Goal: Find specific page/section: Find specific page/section

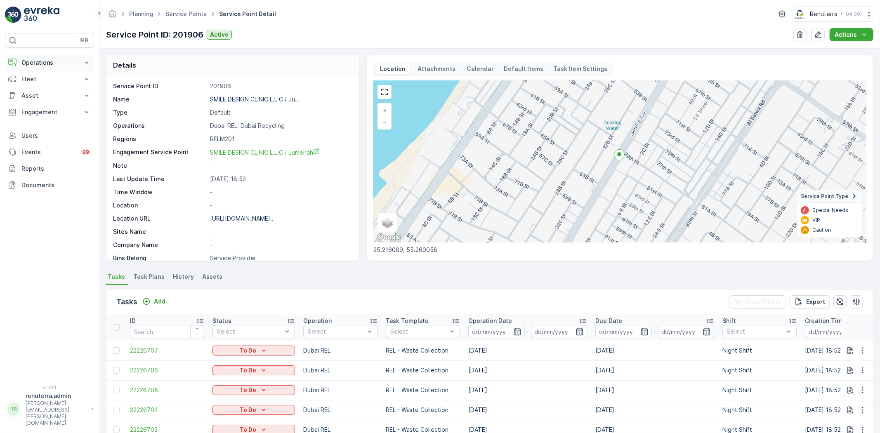
click at [24, 65] on p "Operations" at bounding box center [49, 63] width 56 height 8
click at [30, 101] on p "Routes & Tasks" at bounding box center [42, 100] width 42 height 8
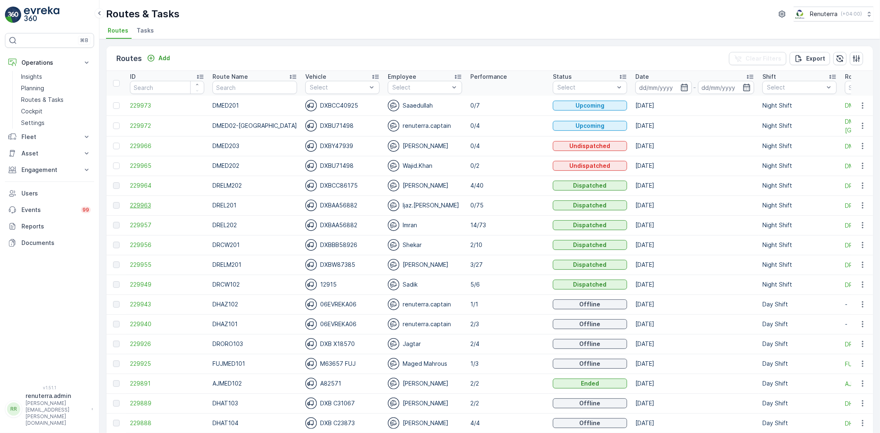
click at [136, 205] on span "229963" at bounding box center [167, 205] width 74 height 8
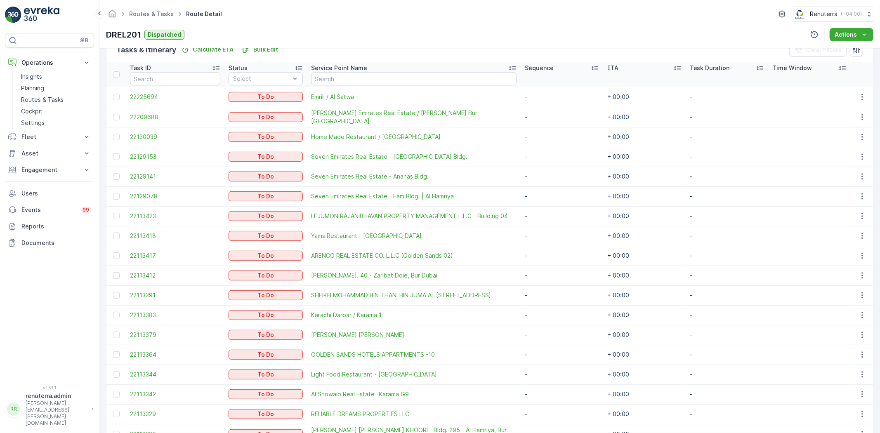
scroll to position [183, 0]
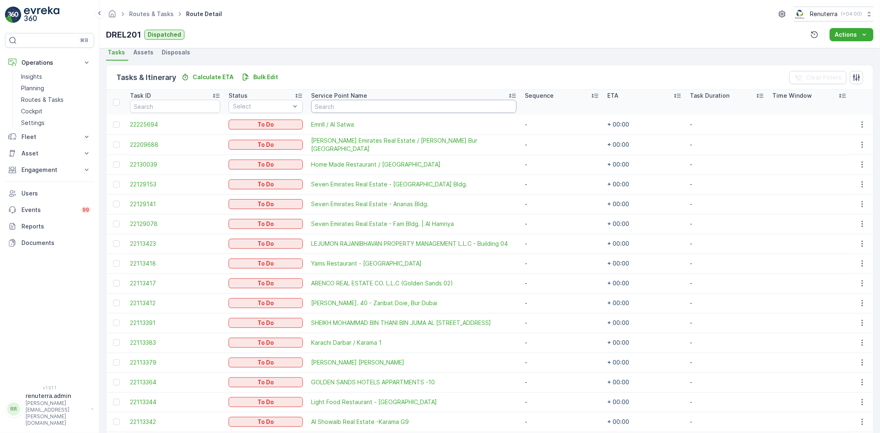
click at [332, 105] on input "text" at bounding box center [413, 106] width 205 height 13
type input "deco"
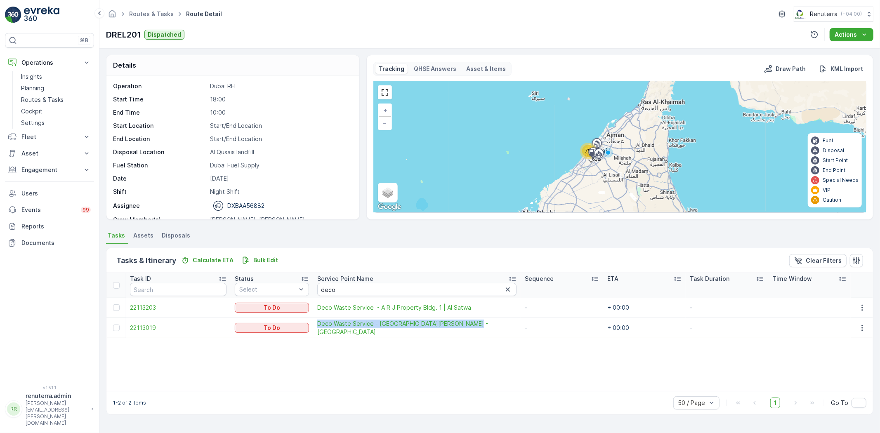
drag, startPoint x: 325, startPoint y: 330, endPoint x: 473, endPoint y: 332, distance: 148.1
click at [473, 332] on td "Deco Waste Service - [GEOGRAPHIC_DATA][PERSON_NAME] - [GEOGRAPHIC_DATA]" at bounding box center [416, 328] width 207 height 20
copy span "Deco Waste Service - [GEOGRAPHIC_DATA][PERSON_NAME] - [GEOGRAPHIC_DATA]"
